Goal: Information Seeking & Learning: Learn about a topic

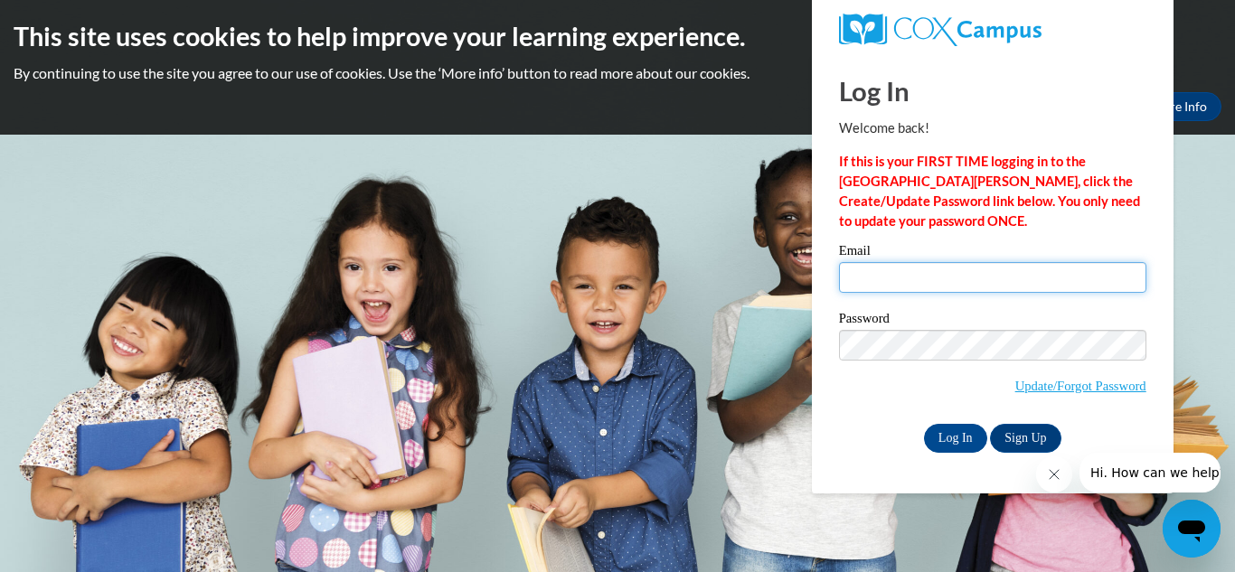
click at [872, 279] on input "Email" at bounding box center [992, 277] width 307 height 31
type input "worshamjan3@yahoo.com"
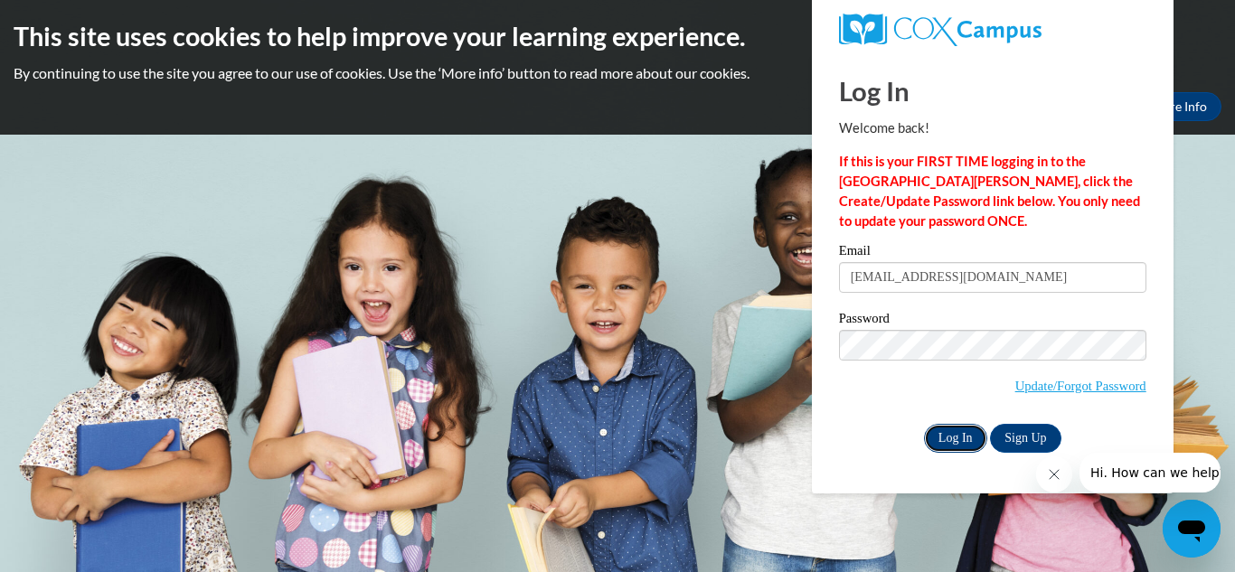
click at [952, 435] on input "Log In" at bounding box center [955, 438] width 63 height 29
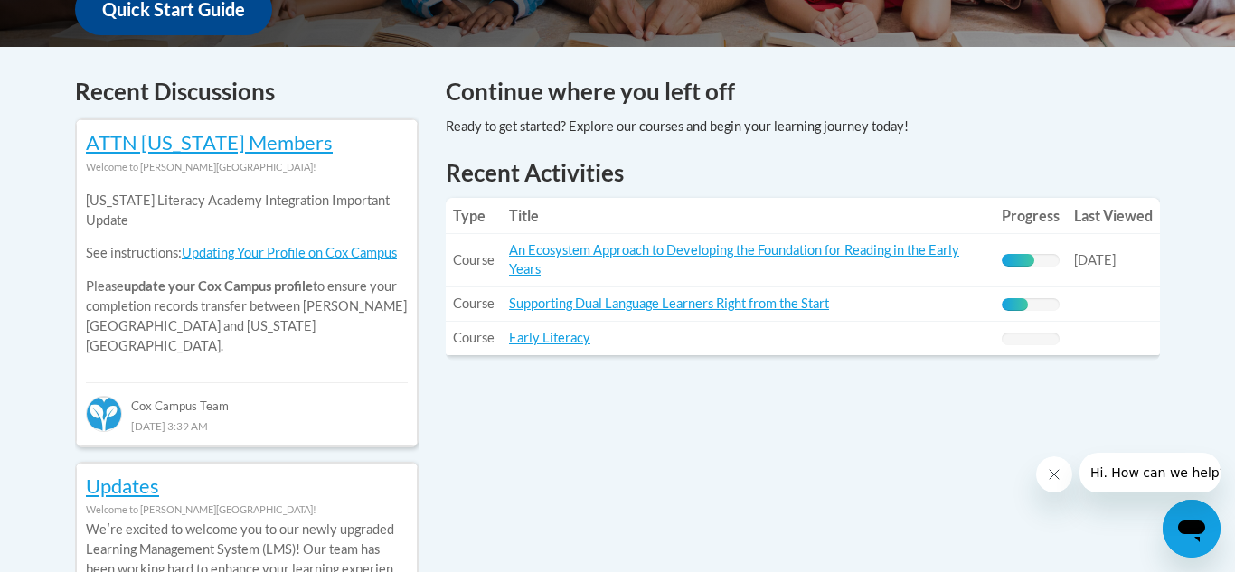
scroll to position [723, 0]
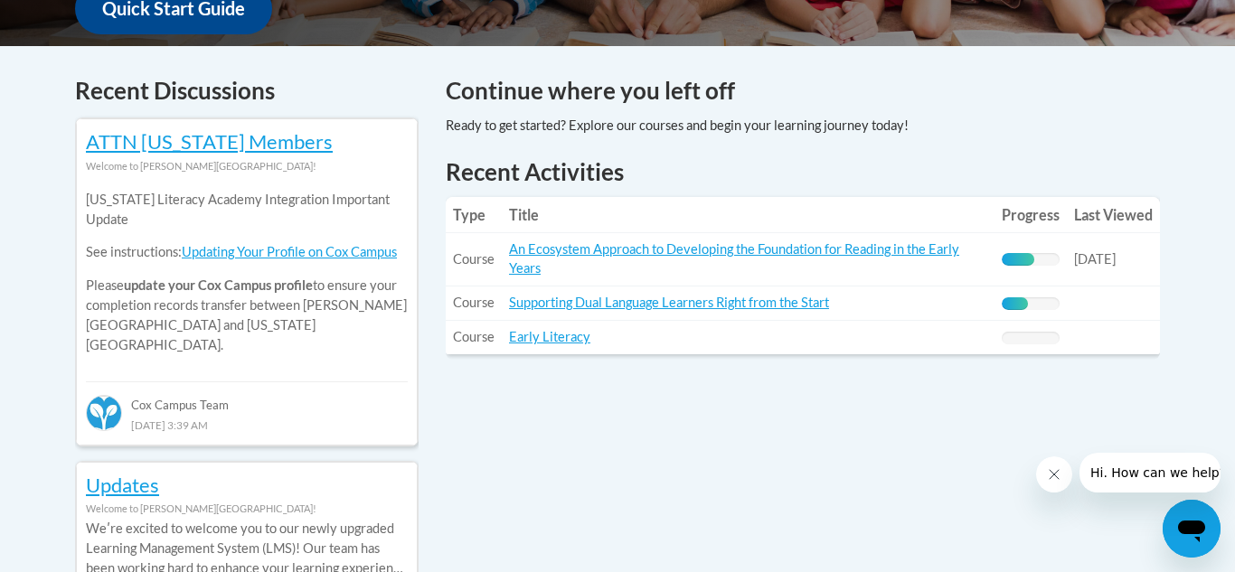
click at [553, 125] on div at bounding box center [677, 126] width 463 height 20
click at [700, 302] on link "Supporting Dual Language Learners Right from the Start" at bounding box center [669, 302] width 320 height 15
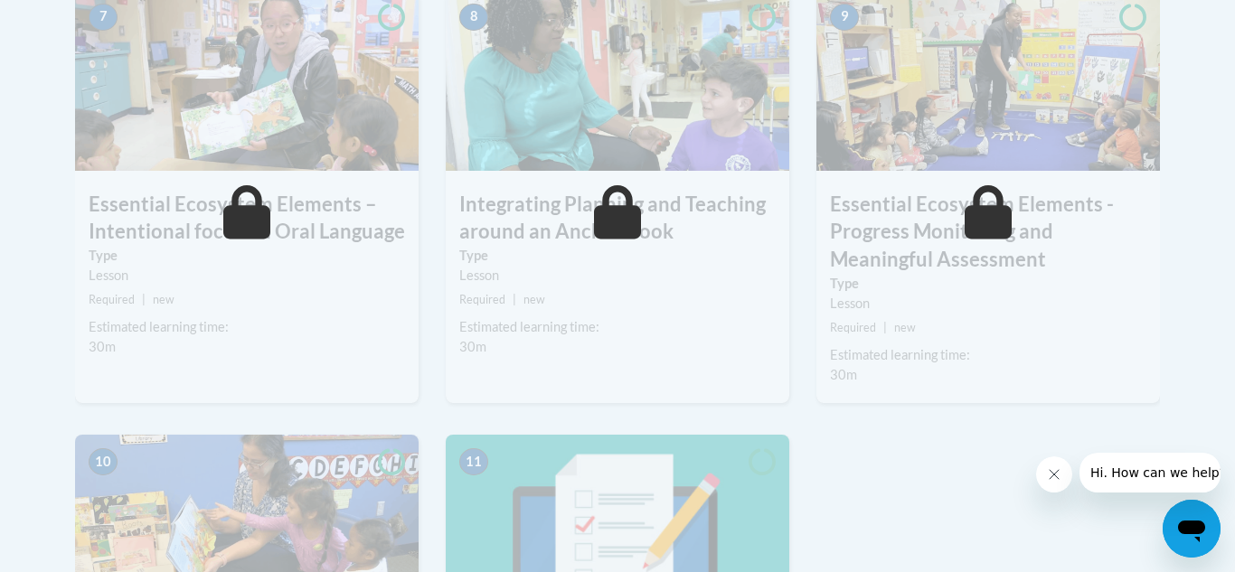
scroll to position [1555, 0]
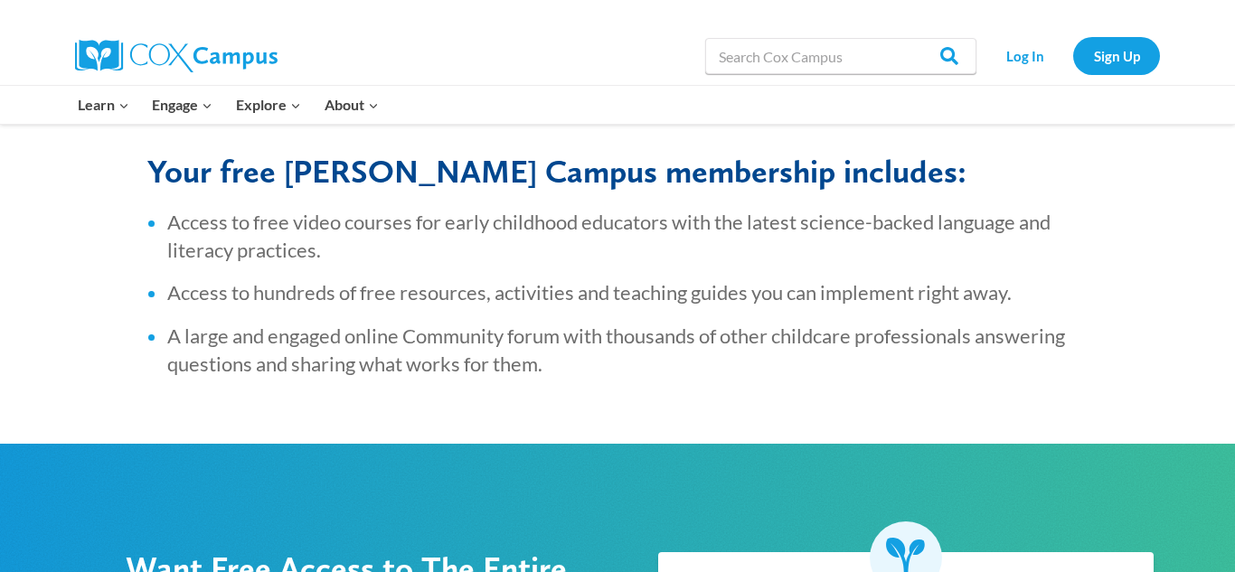
scroll to position [723, 0]
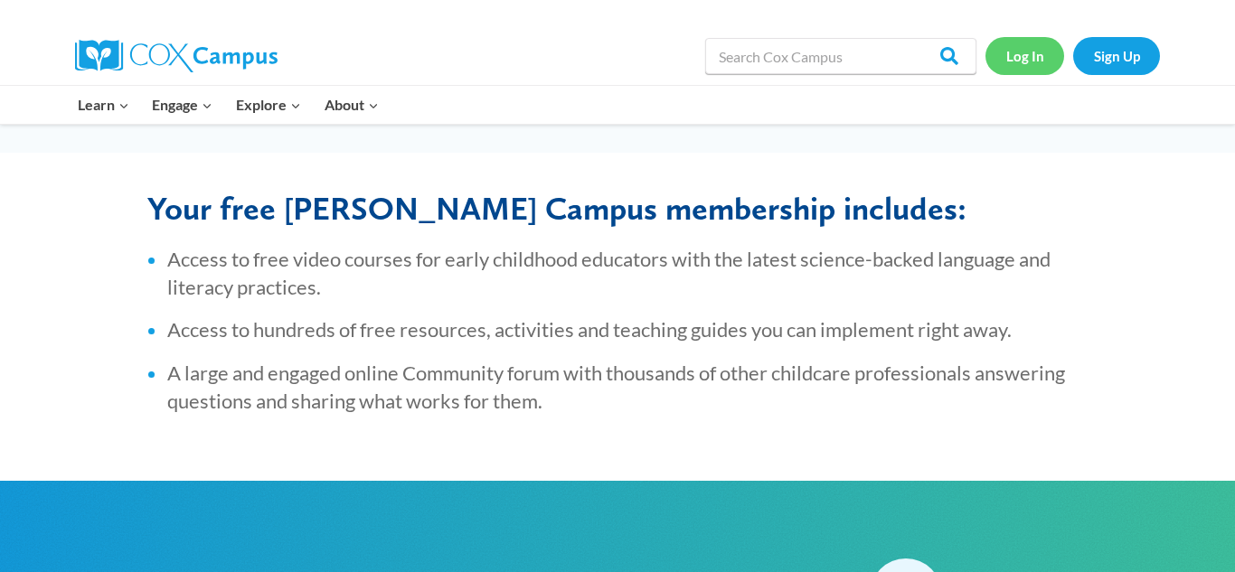
click at [1017, 52] on link "Log In" at bounding box center [1025, 55] width 79 height 37
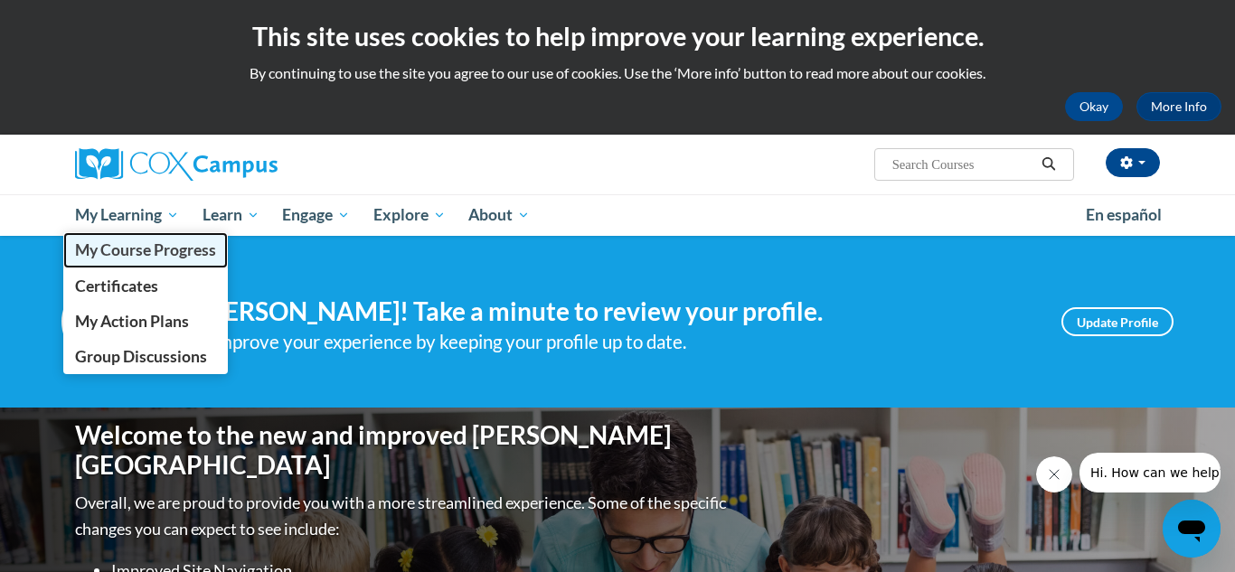
click at [125, 254] on span "My Course Progress" at bounding box center [145, 250] width 141 height 19
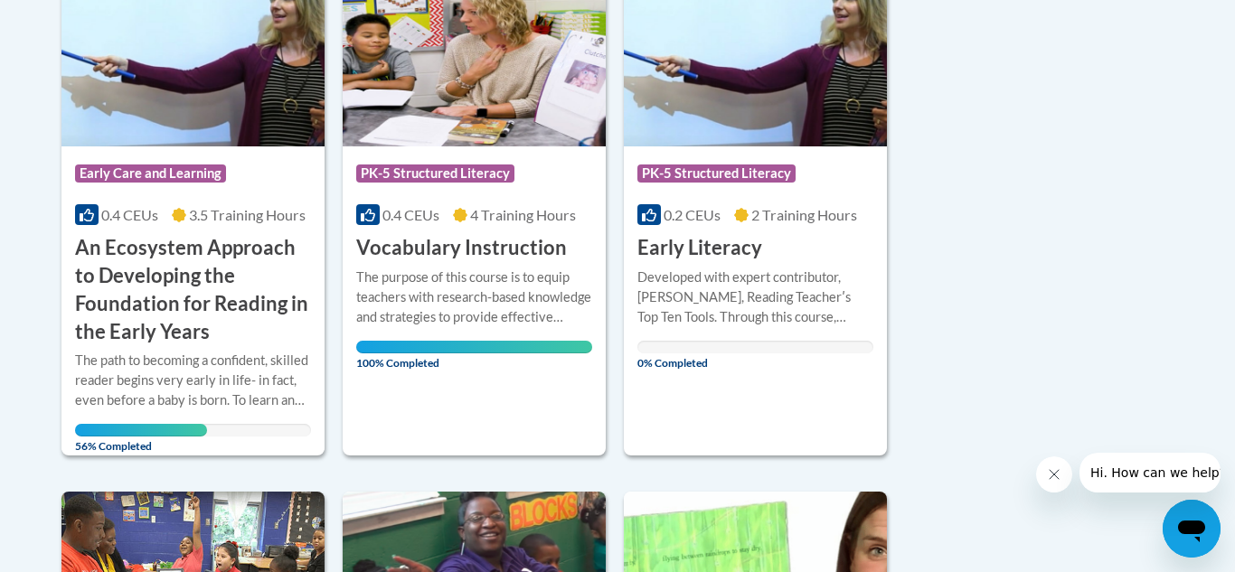
scroll to position [506, 0]
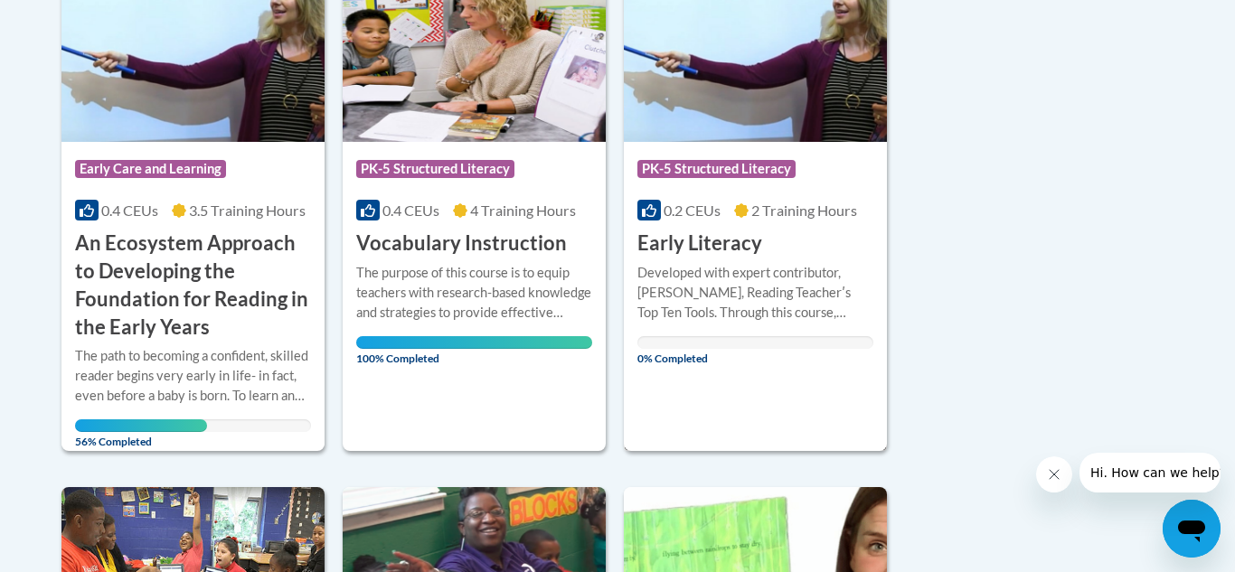
click at [708, 246] on h3 "Early Literacy" at bounding box center [700, 244] width 125 height 28
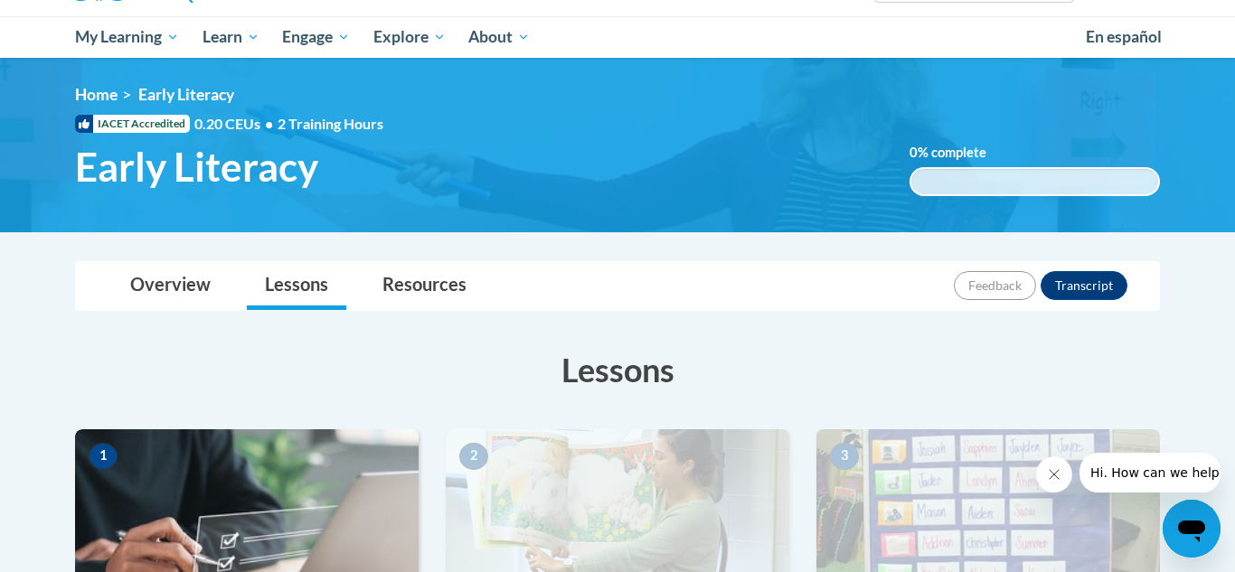
scroll to position [142, 0]
